Goal: Book appointment/travel/reservation

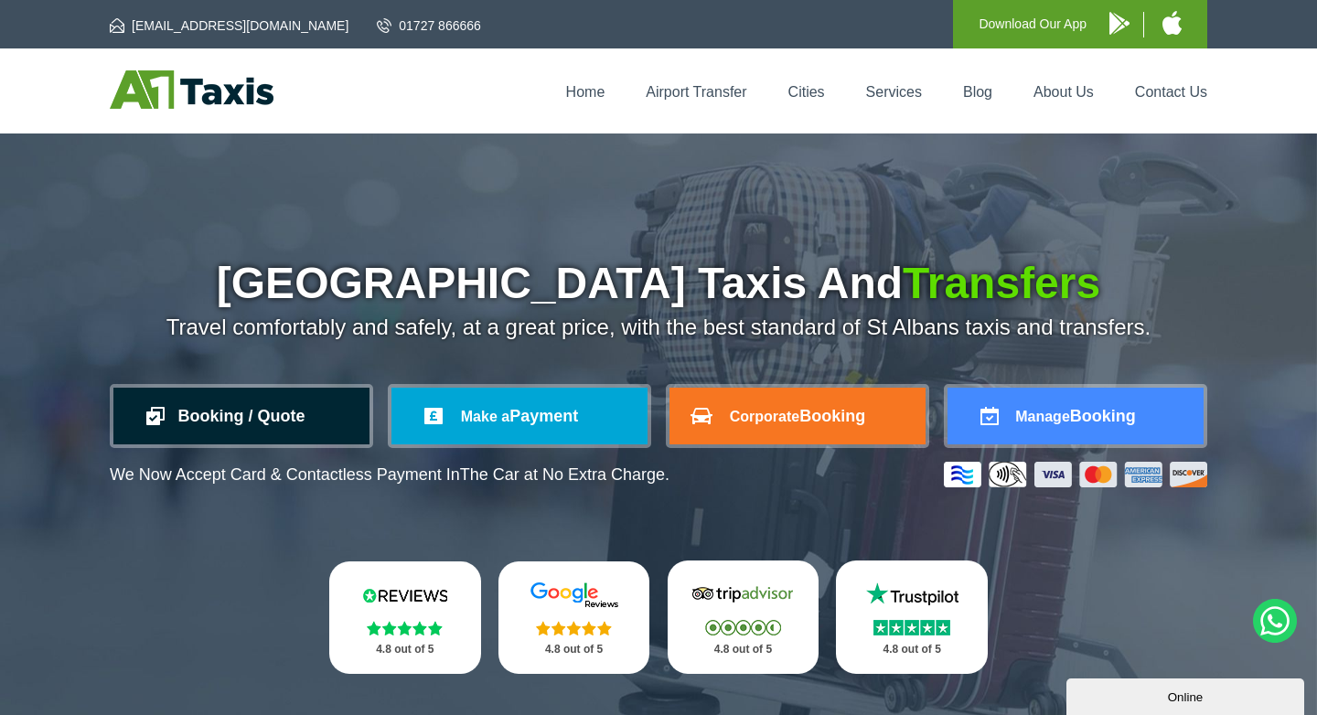
click at [235, 426] on link "Booking / Quote" at bounding box center [241, 416] width 256 height 57
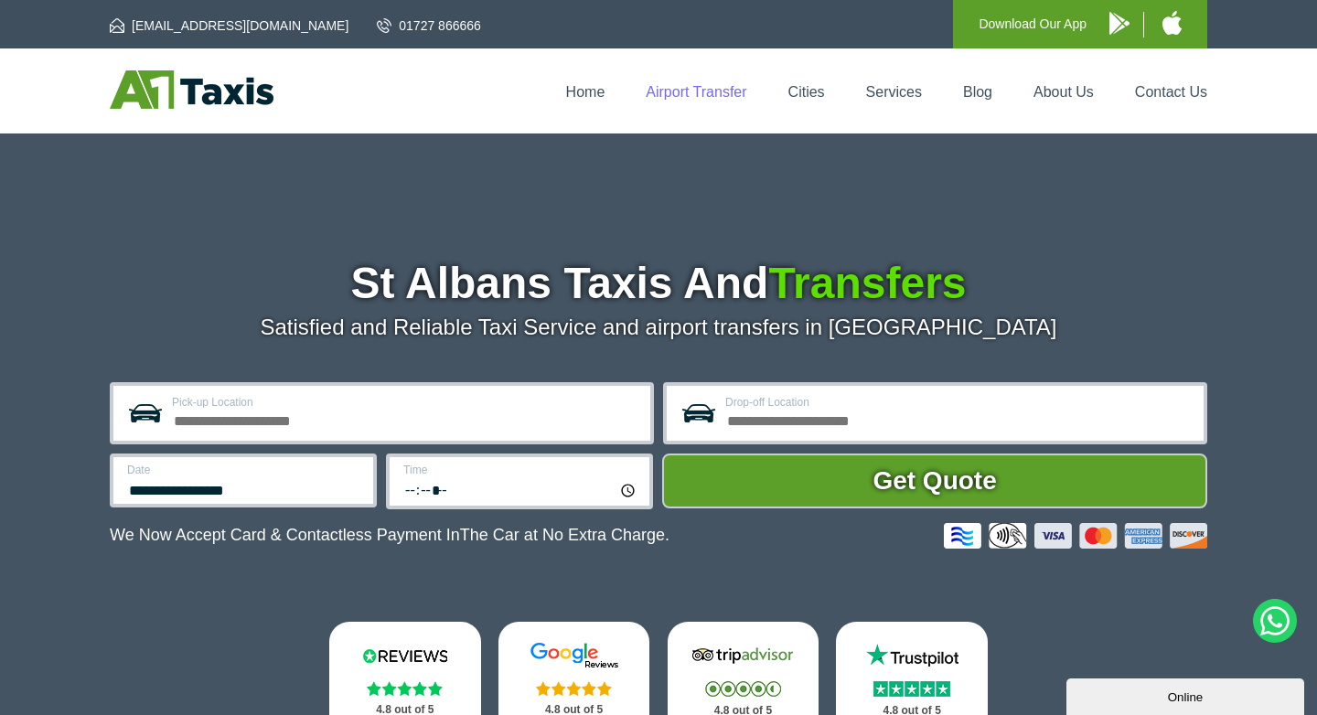
click at [715, 93] on link "Airport Transfer" at bounding box center [696, 92] width 101 height 16
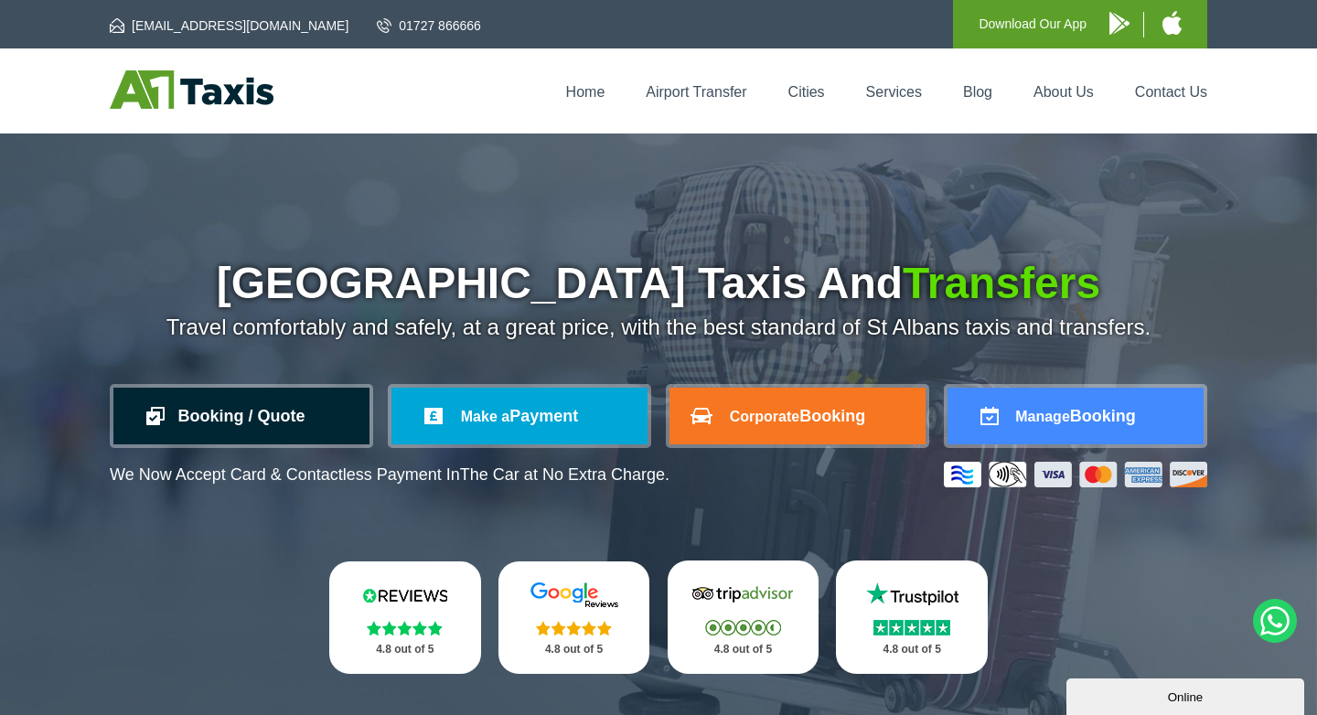
click at [262, 422] on link "Booking / Quote" at bounding box center [241, 416] width 256 height 57
